Goal: Find specific page/section: Find specific page/section

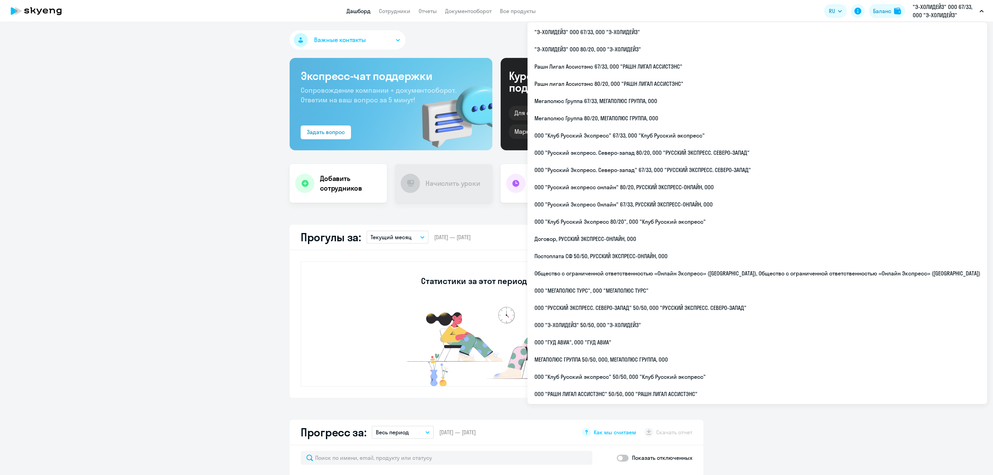
click at [954, 13] on p ""Э-ХОЛИДЕЙЗ" ООО 67/33, ООО "Э-ХОЛИДЕЙЗ"" at bounding box center [944, 11] width 64 height 17
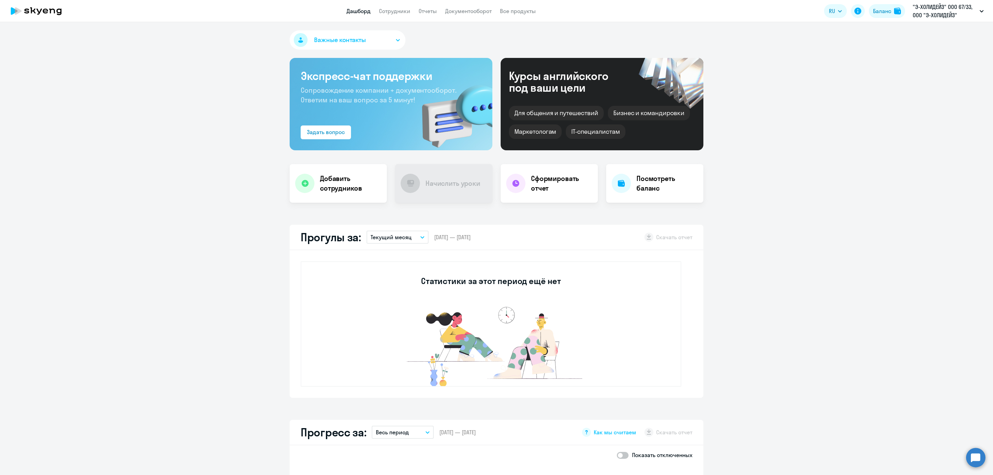
click at [954, 13] on p ""Э-ХОЛИДЕЙЗ" ООО 67/33, ООО "Э-ХОЛИДЕЙЗ"" at bounding box center [944, 11] width 64 height 17
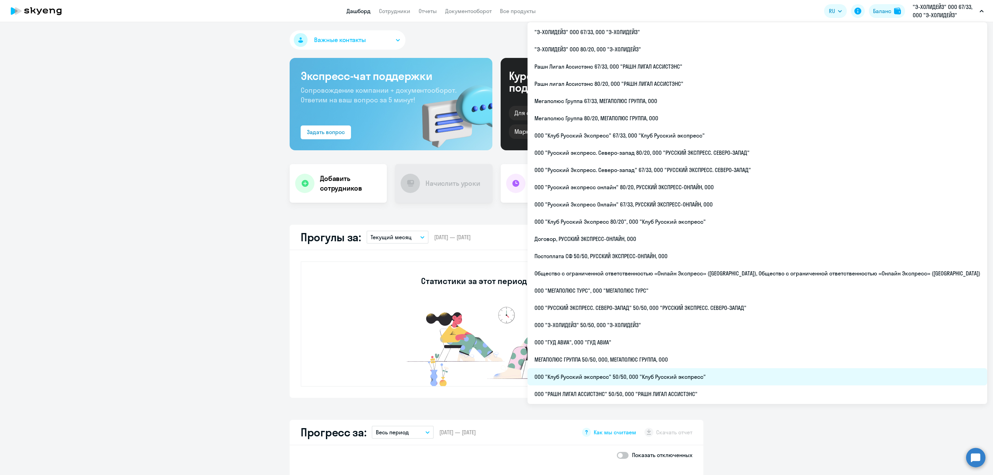
click at [647, 381] on li "ООО "Клуб Русский экспресс" 50/50, ООО "Клуб Русский экспресс"" at bounding box center [756, 376] width 459 height 17
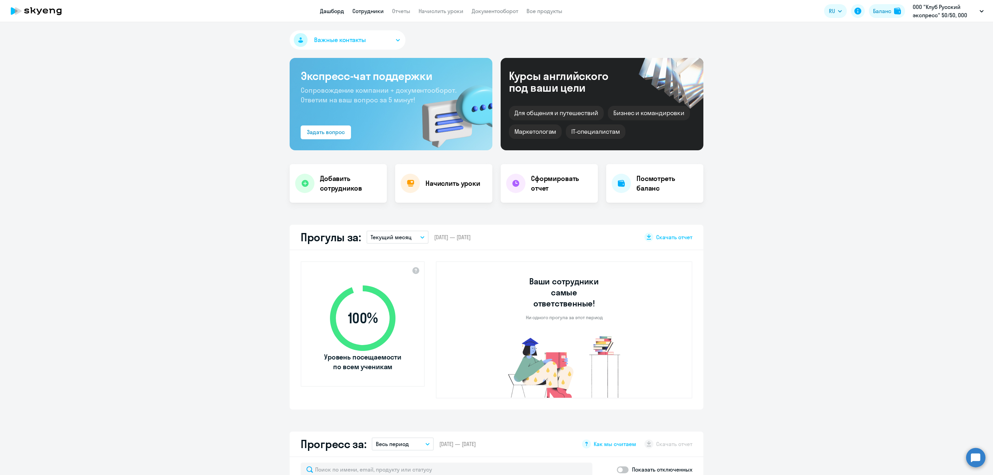
click at [373, 9] on link "Сотрудники" at bounding box center [367, 11] width 31 height 7
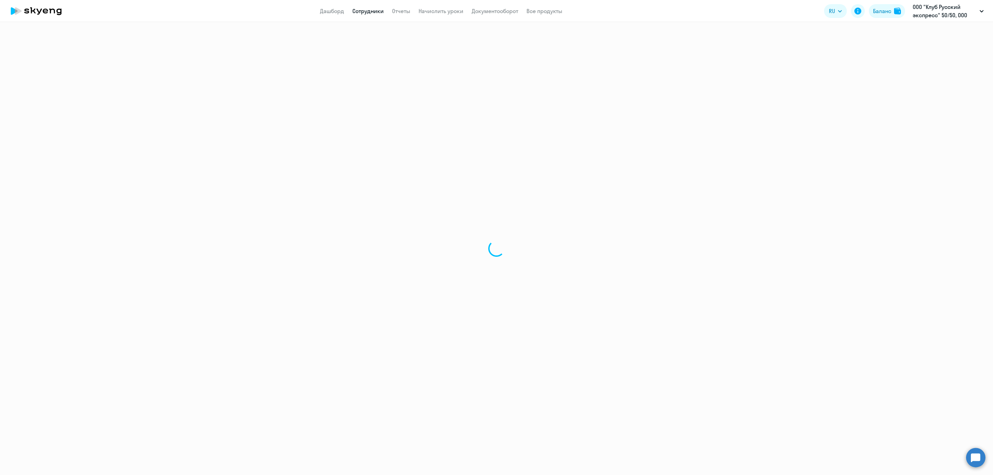
select select "30"
